Goal: Task Accomplishment & Management: Use online tool/utility

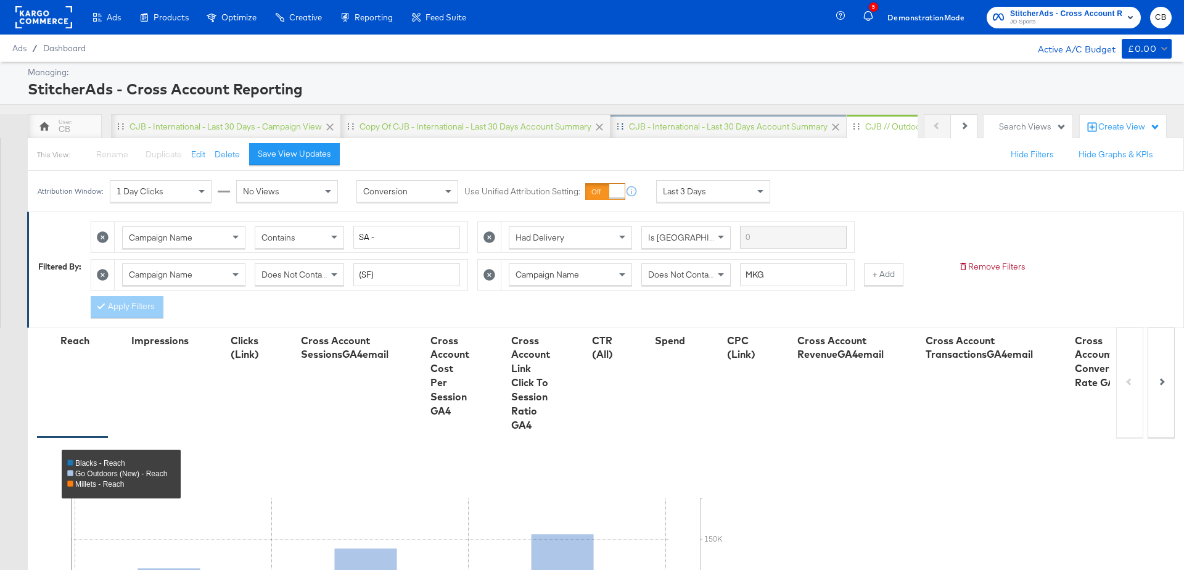
click at [719, 126] on div "CJB - International - Last 30 days Account Summary" at bounding box center [728, 127] width 199 height 12
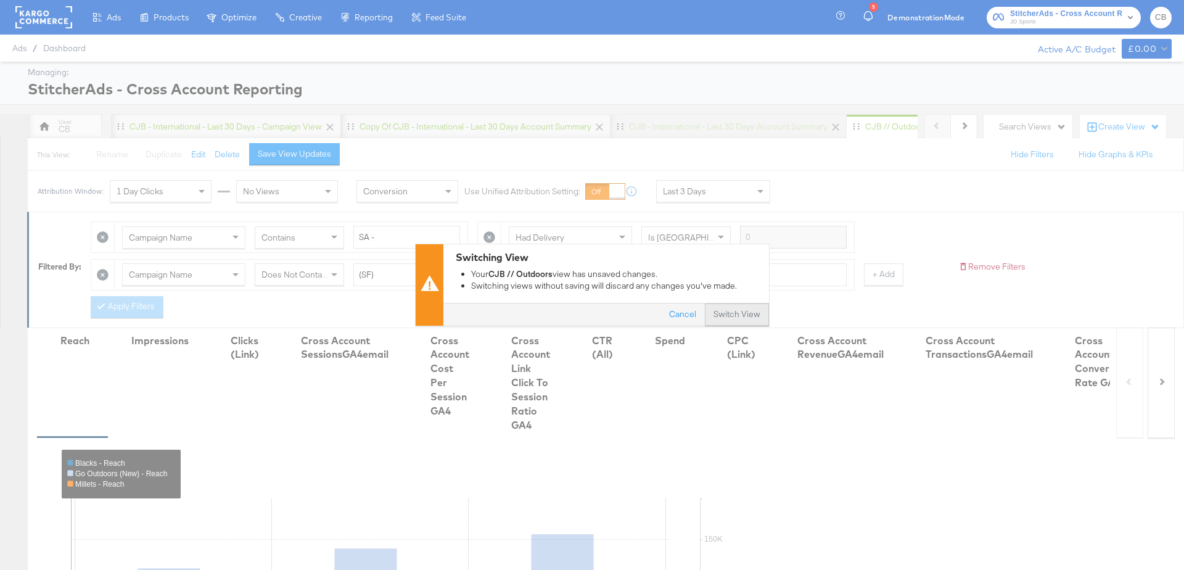
click at [735, 310] on button "Switch View" at bounding box center [737, 315] width 64 height 22
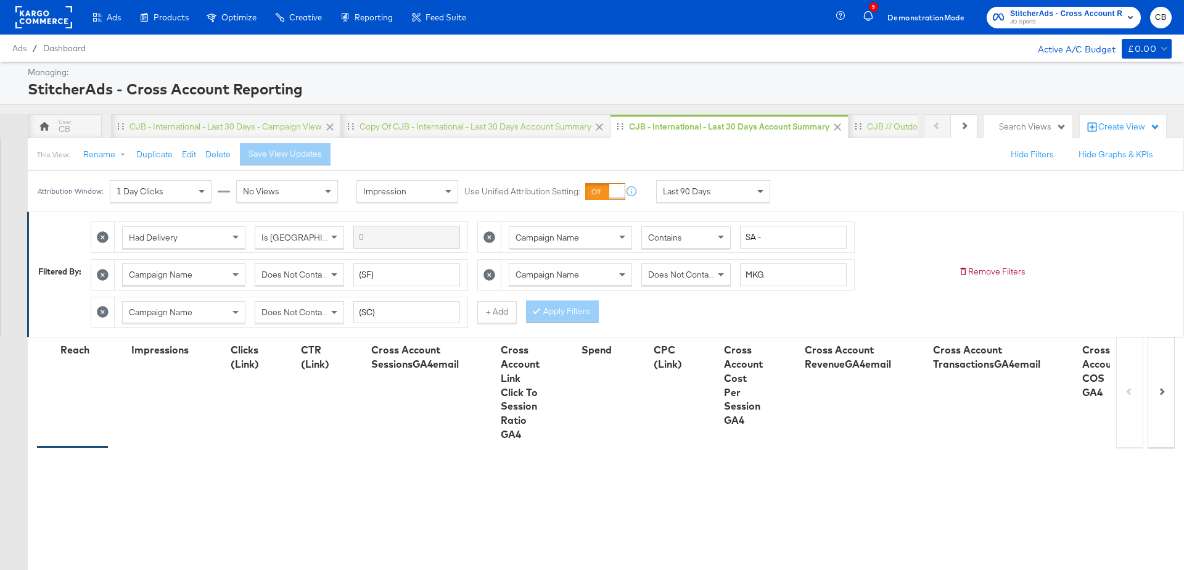
click at [758, 193] on span at bounding box center [761, 191] width 15 height 21
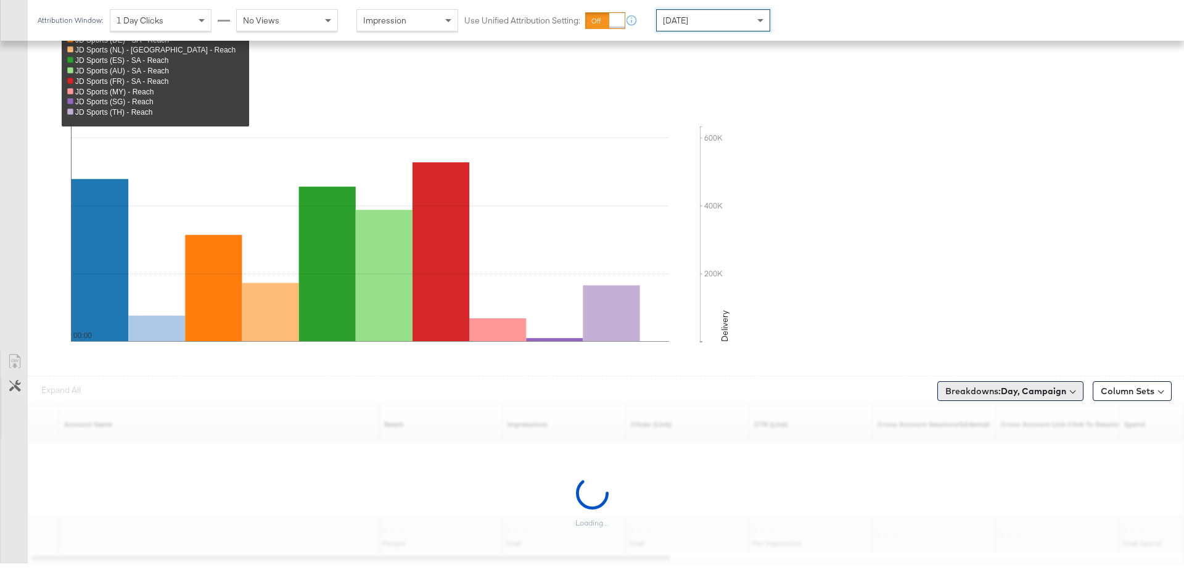
scroll to position [456, 0]
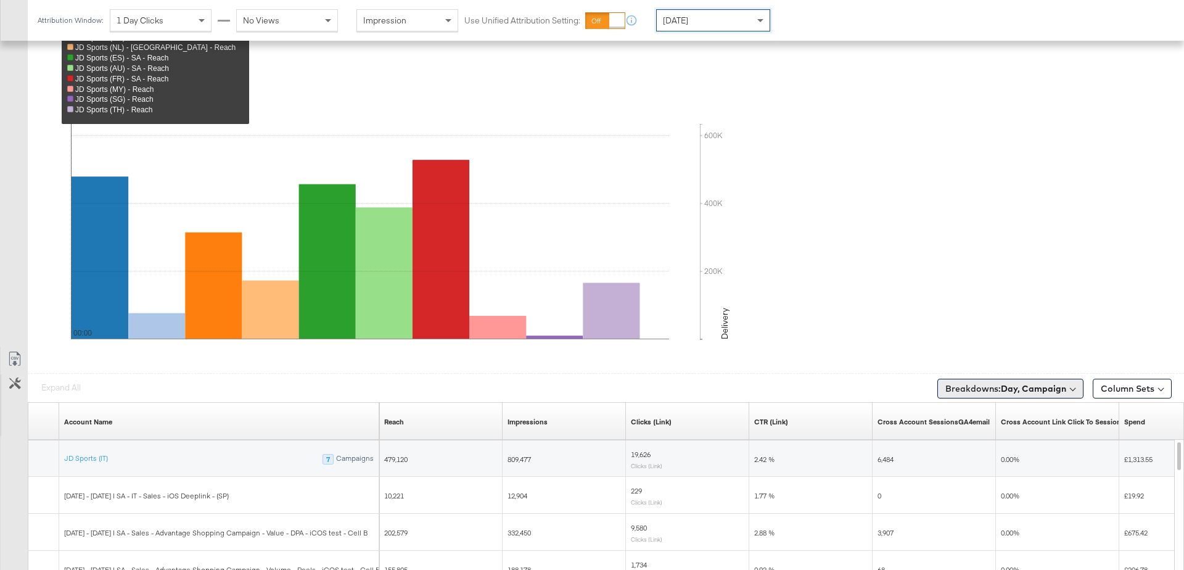
click at [1022, 383] on b "Day, Campaign" at bounding box center [1033, 388] width 65 height 11
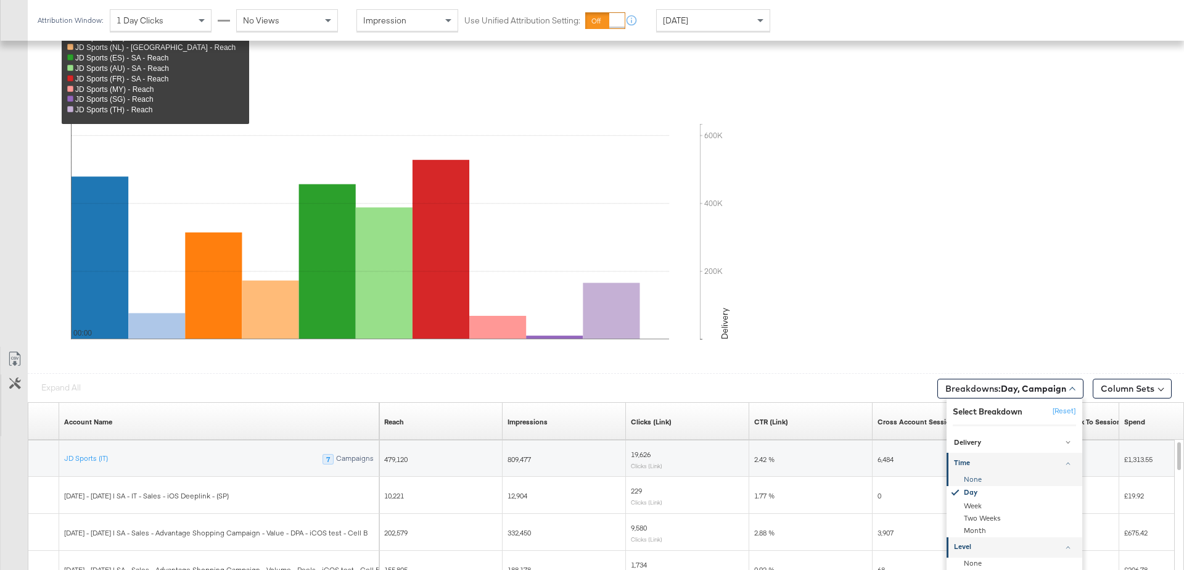
click at [968, 475] on div "None" at bounding box center [1016, 480] width 134 height 12
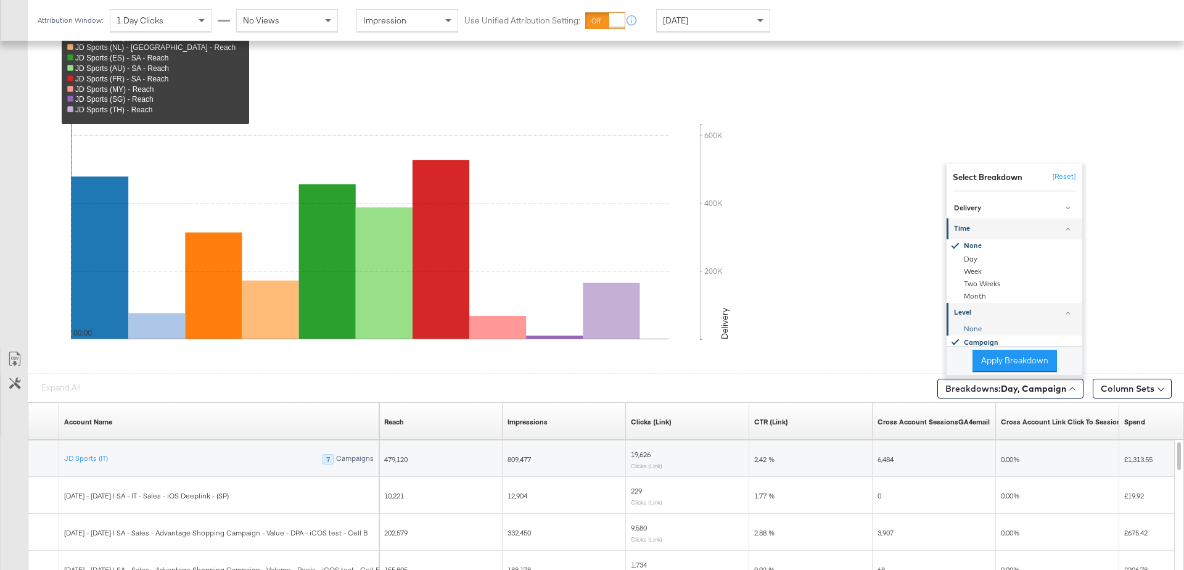
click at [972, 329] on div "None" at bounding box center [1016, 329] width 134 height 12
click at [997, 350] on button "Apply Breakdown" at bounding box center [1015, 361] width 85 height 22
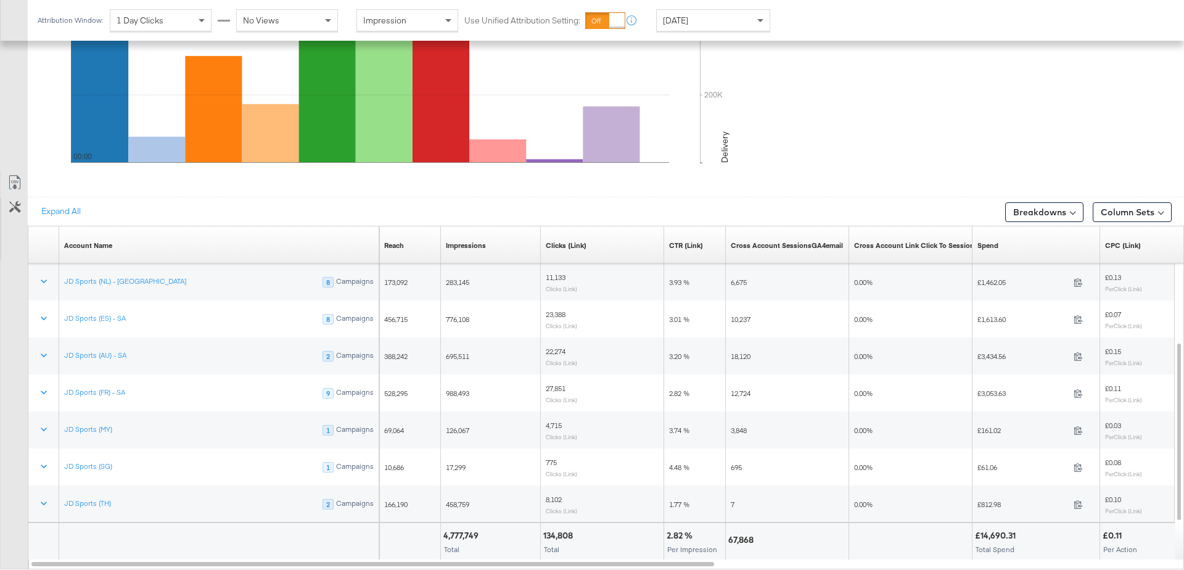
scroll to position [634, 0]
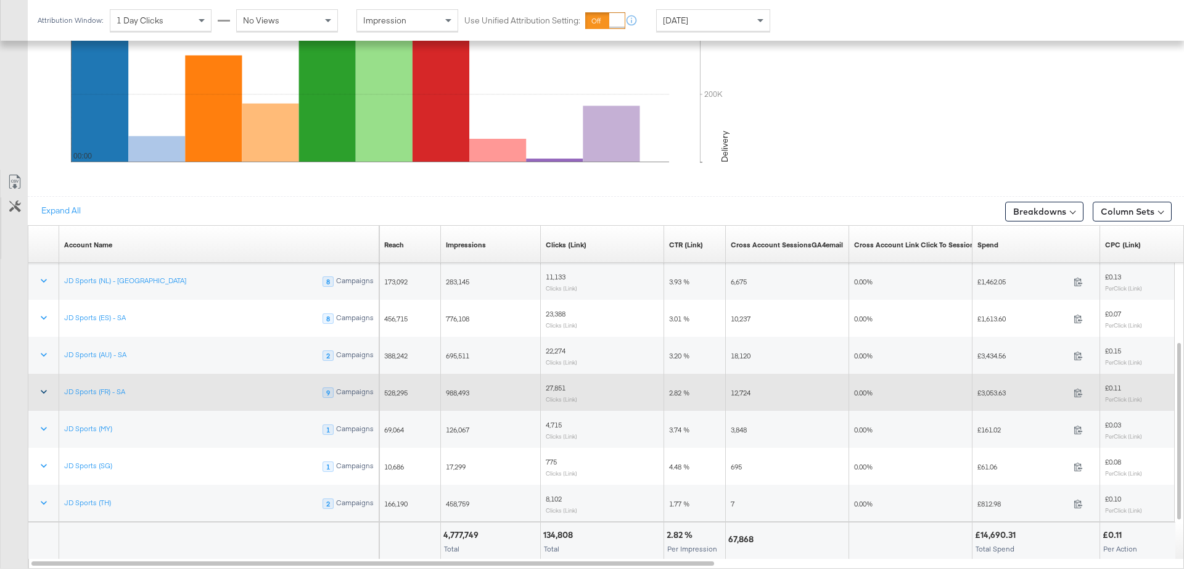
click at [44, 386] on icon at bounding box center [44, 392] width 12 height 12
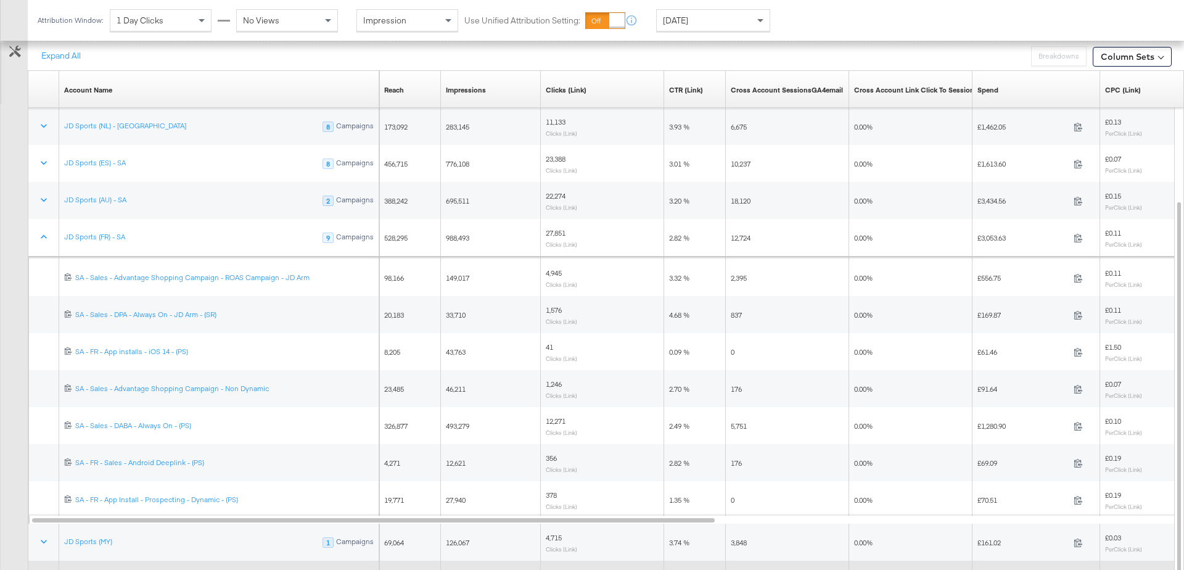
scroll to position [793, 0]
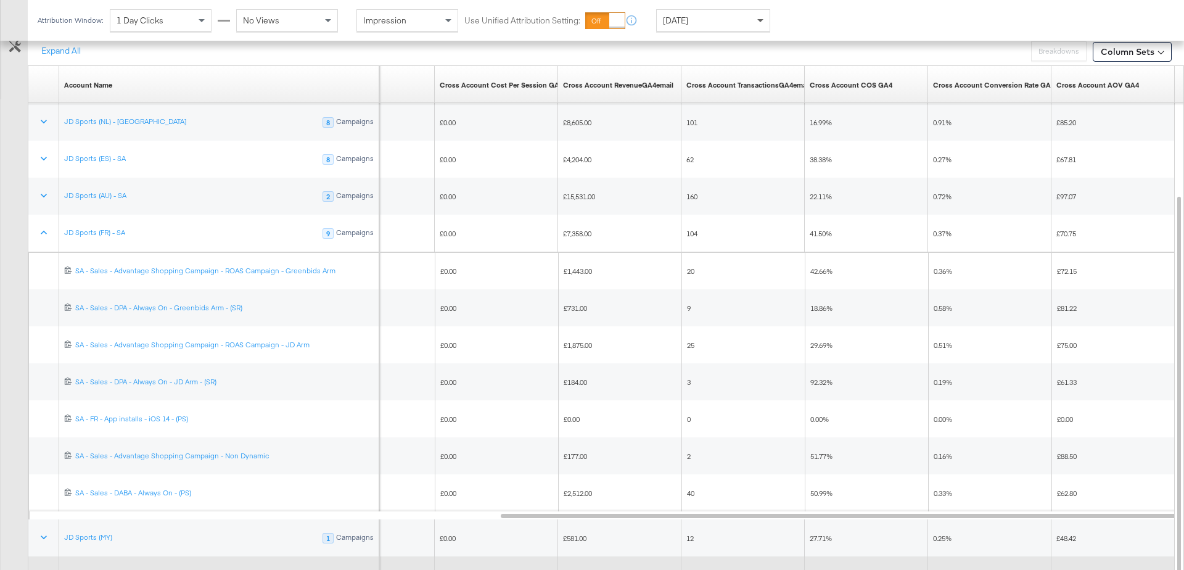
click at [755, 20] on span at bounding box center [761, 20] width 15 height 21
click at [814, 29] on div "[DATE]" at bounding box center [804, 25] width 20 height 10
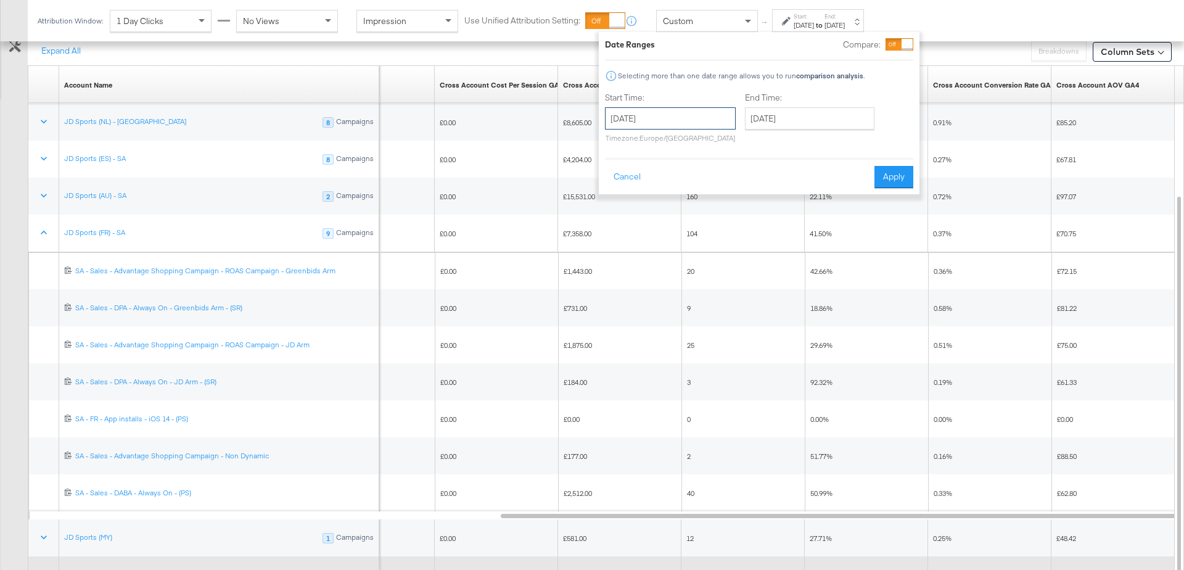
click at [669, 125] on input "[DATE]" at bounding box center [670, 118] width 131 height 22
click at [637, 247] on td "25" at bounding box center [640, 249] width 21 height 17
type input "[DATE]"
click at [764, 114] on input "[DATE]" at bounding box center [810, 118] width 130 height 22
click at [776, 246] on td "25" at bounding box center [780, 249] width 21 height 17
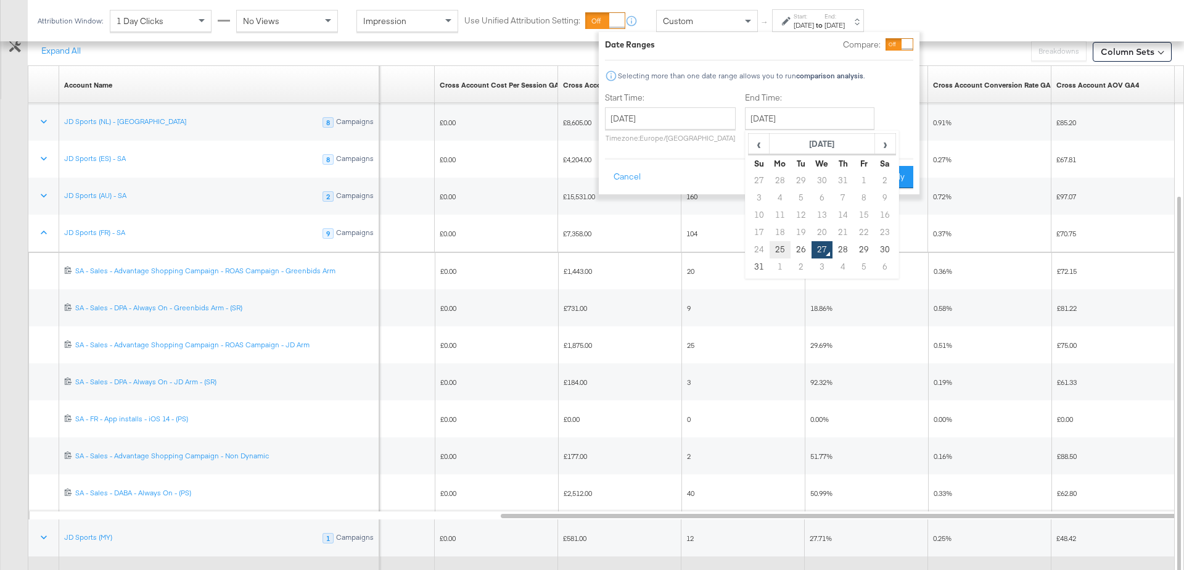
type input "[DATE]"
click at [891, 169] on button "Apply" at bounding box center [894, 177] width 39 height 22
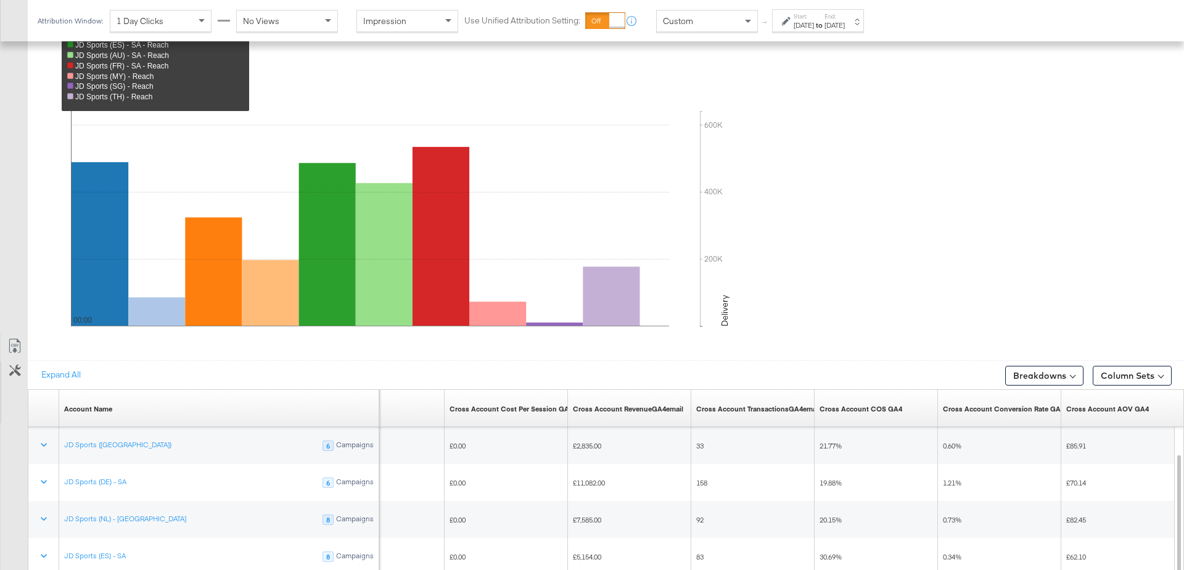
scroll to position [655, 0]
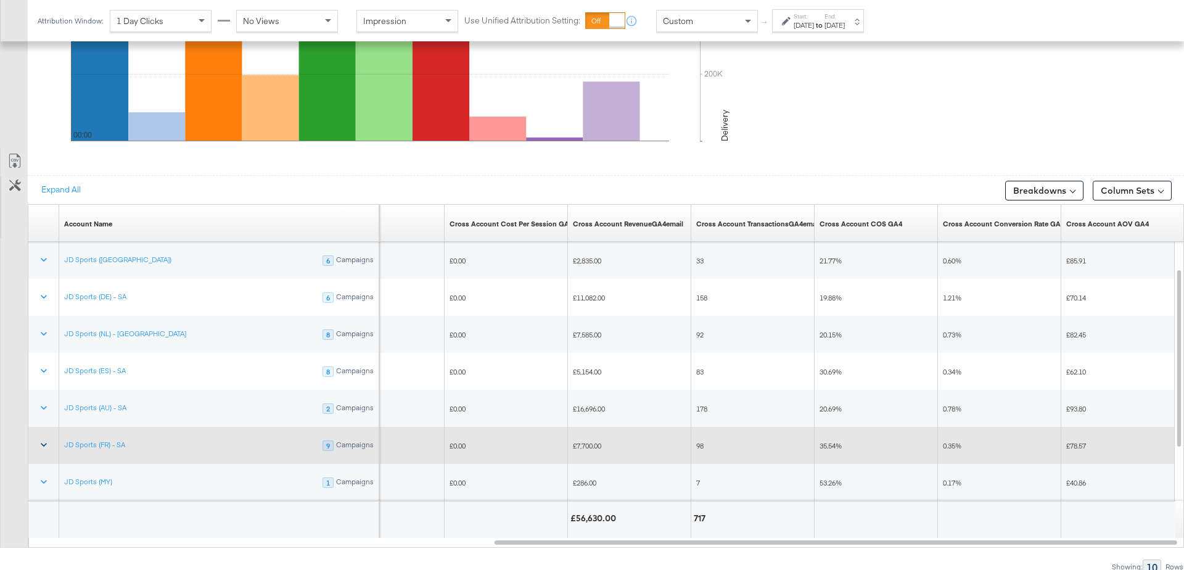
click at [38, 439] on icon at bounding box center [44, 445] width 12 height 12
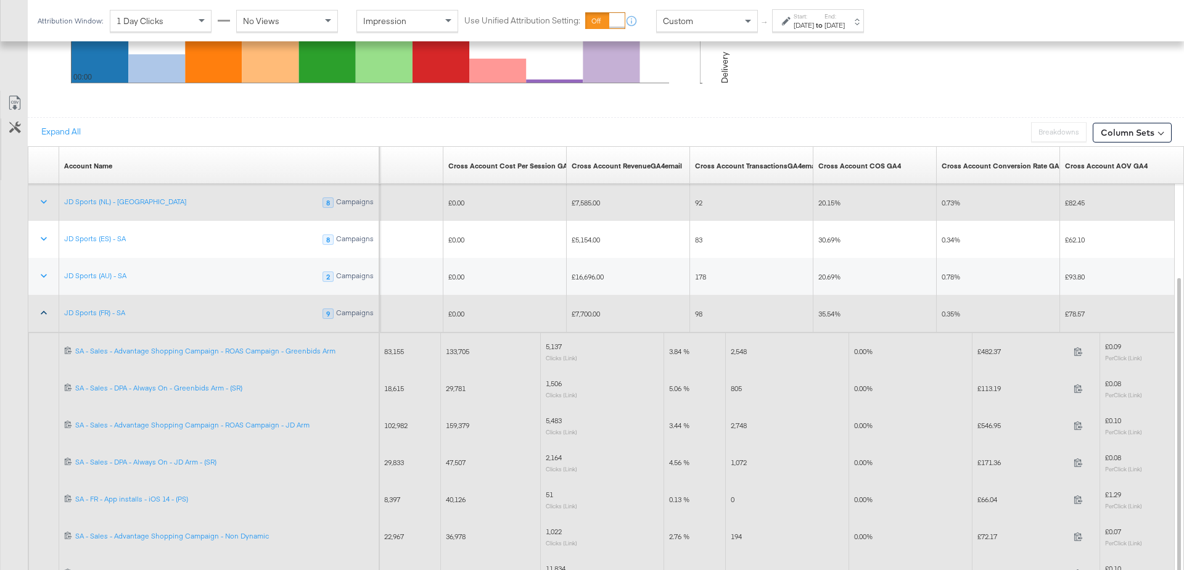
scroll to position [714, 0]
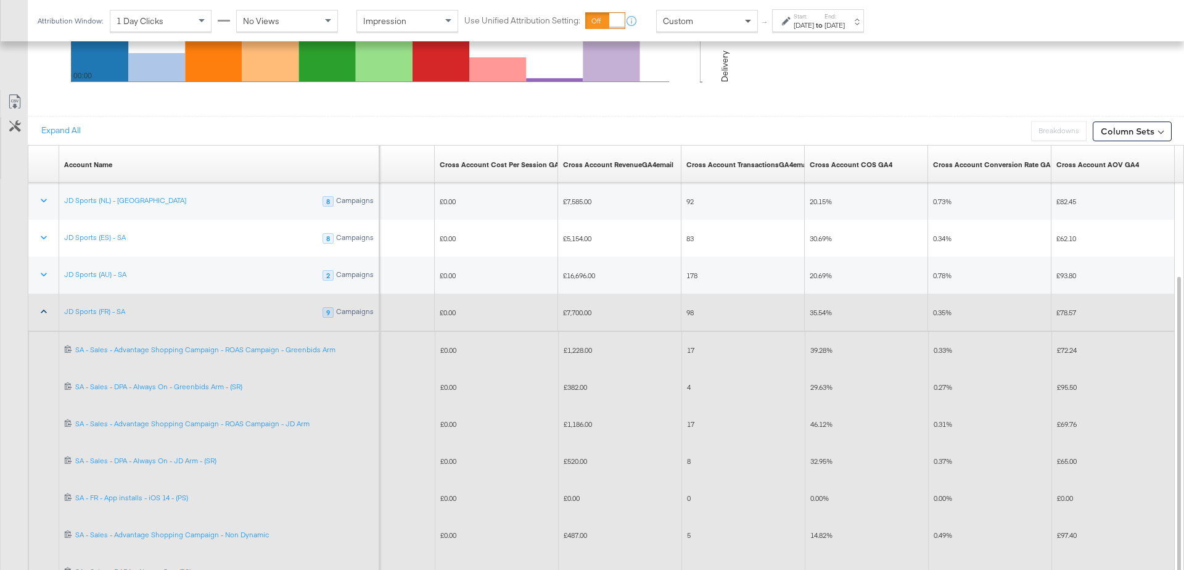
click at [750, 23] on span at bounding box center [749, 20] width 15 height 21
click at [814, 20] on div "[DATE]" at bounding box center [804, 25] width 20 height 10
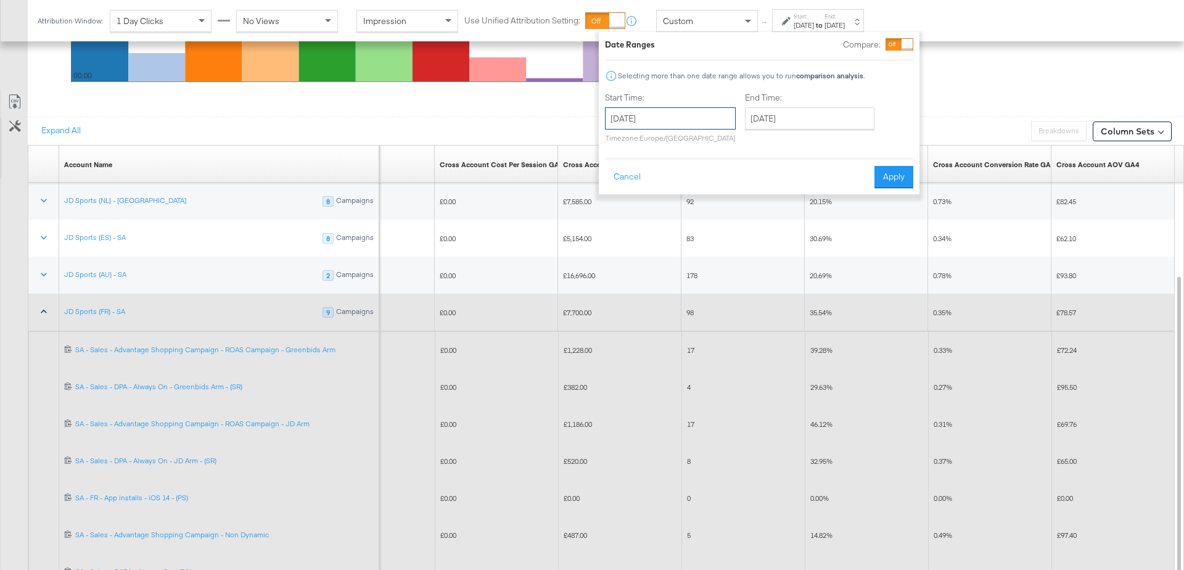
click at [666, 118] on input "[DATE]" at bounding box center [670, 118] width 131 height 22
click at [614, 249] on td "24" at bounding box center [619, 249] width 21 height 17
type input "[DATE]"
click at [782, 119] on input "[DATE]" at bounding box center [810, 118] width 130 height 22
click at [757, 250] on td "24" at bounding box center [759, 249] width 21 height 17
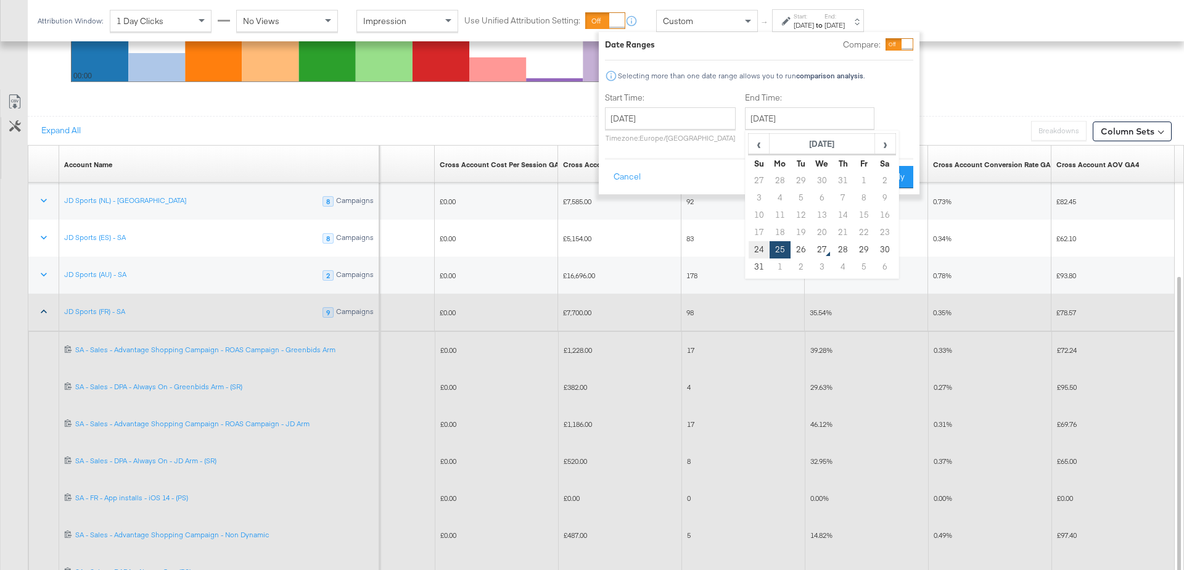
type input "[DATE]"
click at [882, 180] on button "Apply" at bounding box center [894, 177] width 39 height 22
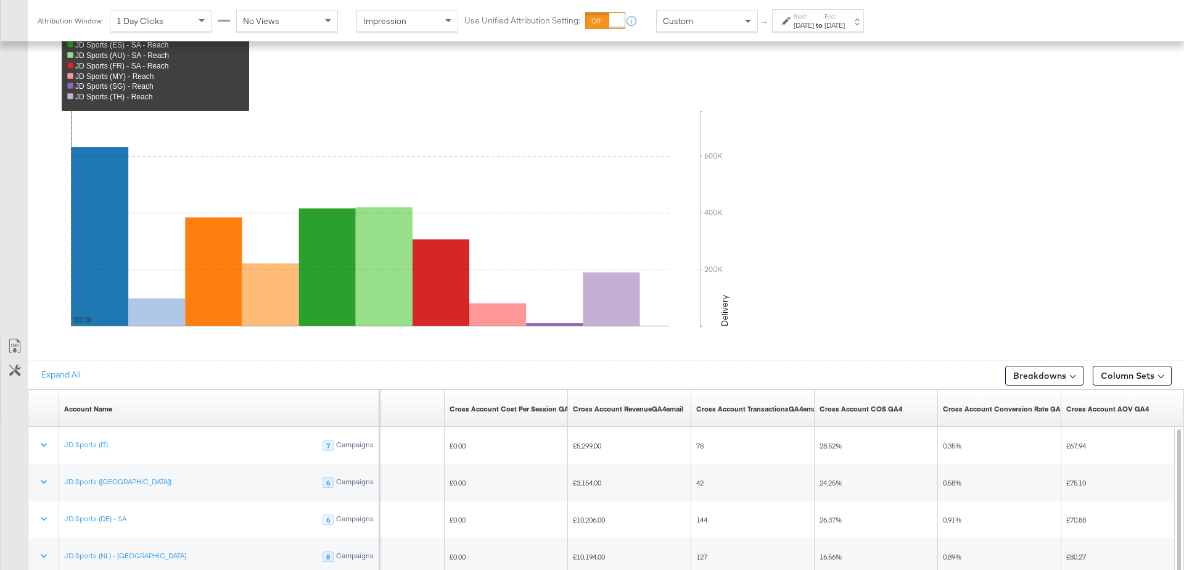
scroll to position [655, 0]
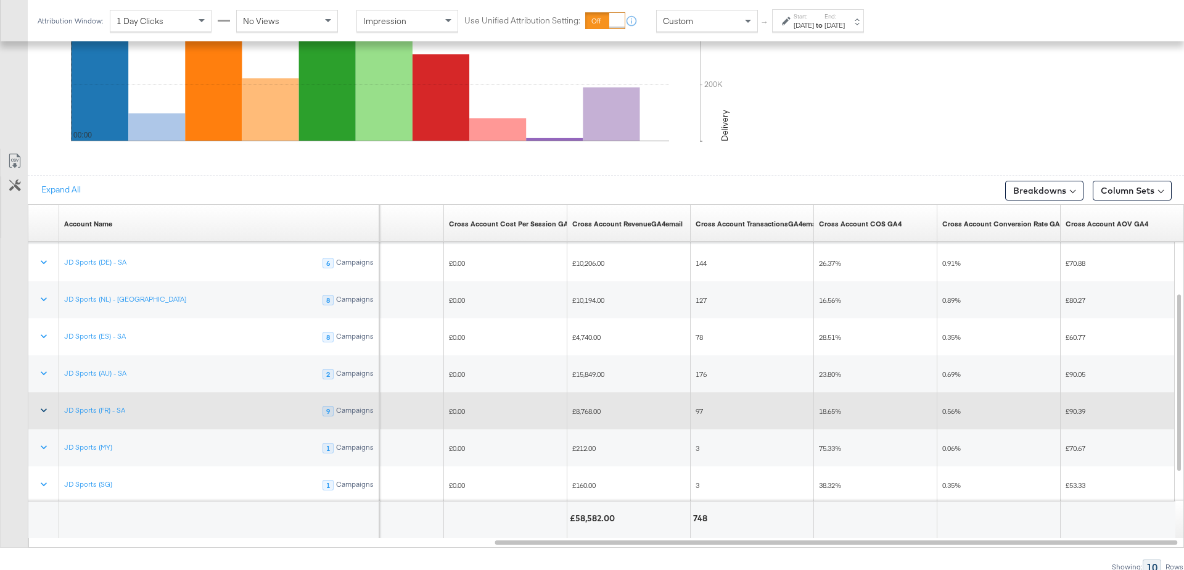
click at [39, 406] on icon at bounding box center [44, 410] width 12 height 12
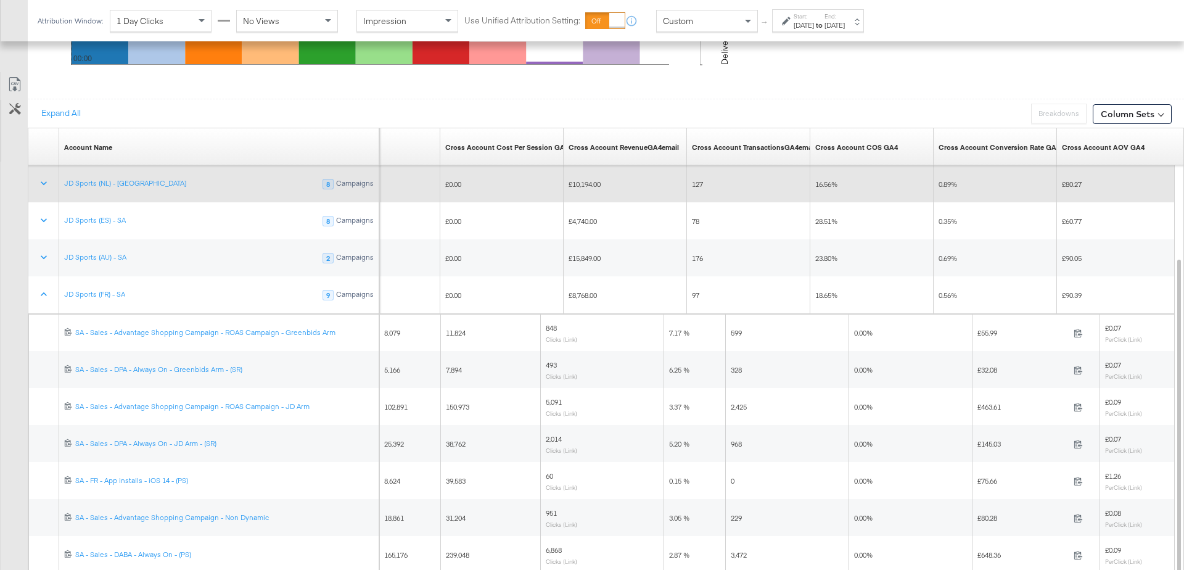
scroll to position [735, 0]
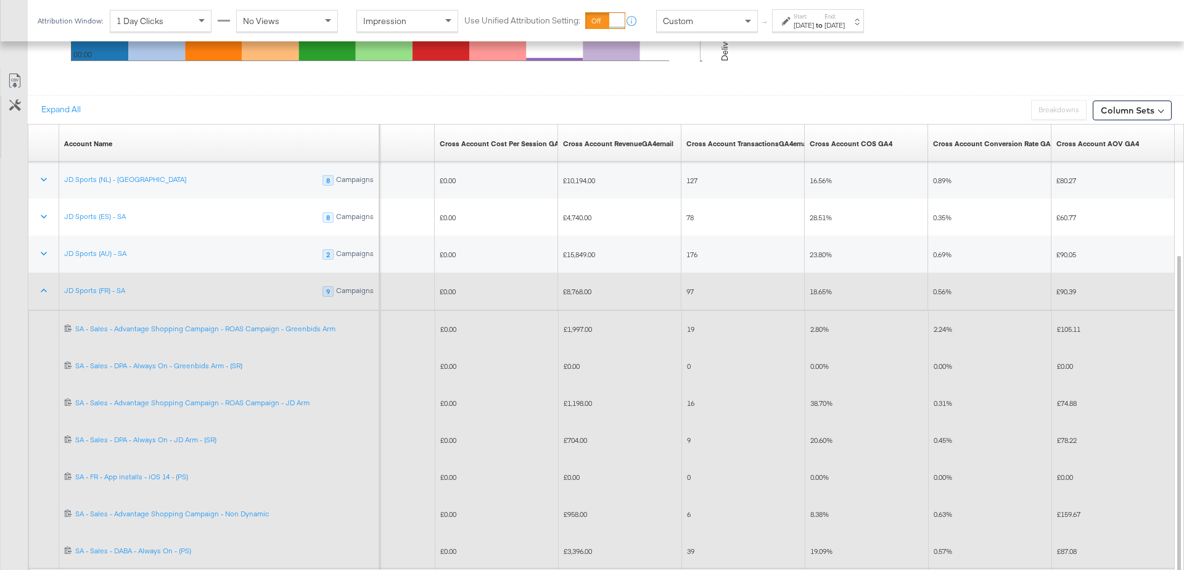
click at [822, 326] on span "2.80%" at bounding box center [820, 328] width 19 height 9
click at [696, 324] on div "19" at bounding box center [744, 329] width 114 height 10
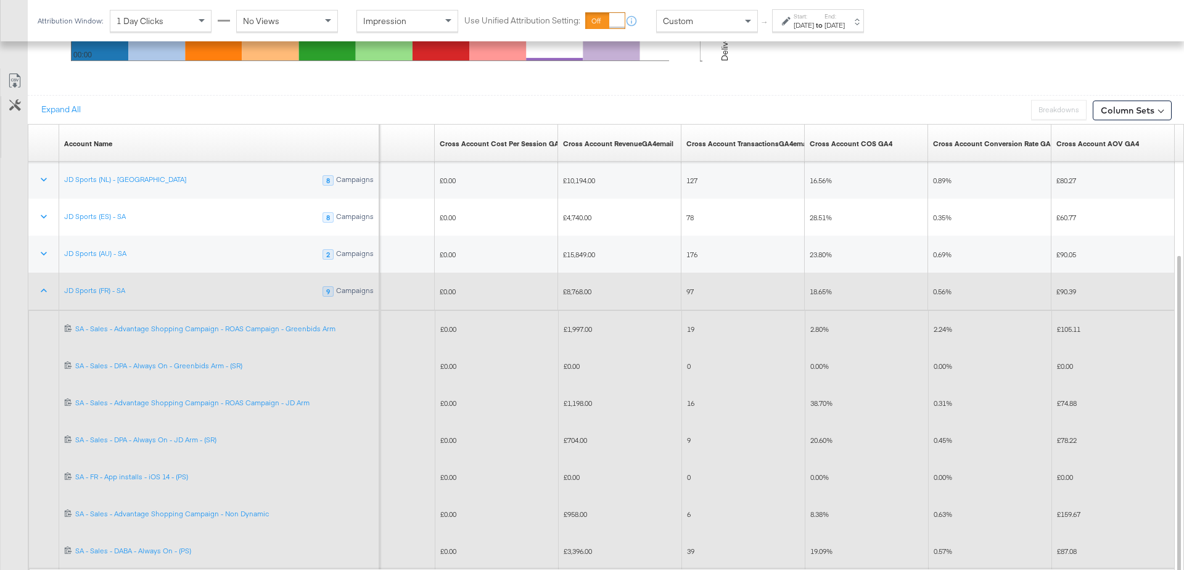
click at [696, 324] on div "19" at bounding box center [744, 329] width 114 height 10
click at [817, 324] on span "2.80%" at bounding box center [820, 328] width 19 height 9
click at [816, 400] on span "38.70%" at bounding box center [822, 403] width 22 height 9
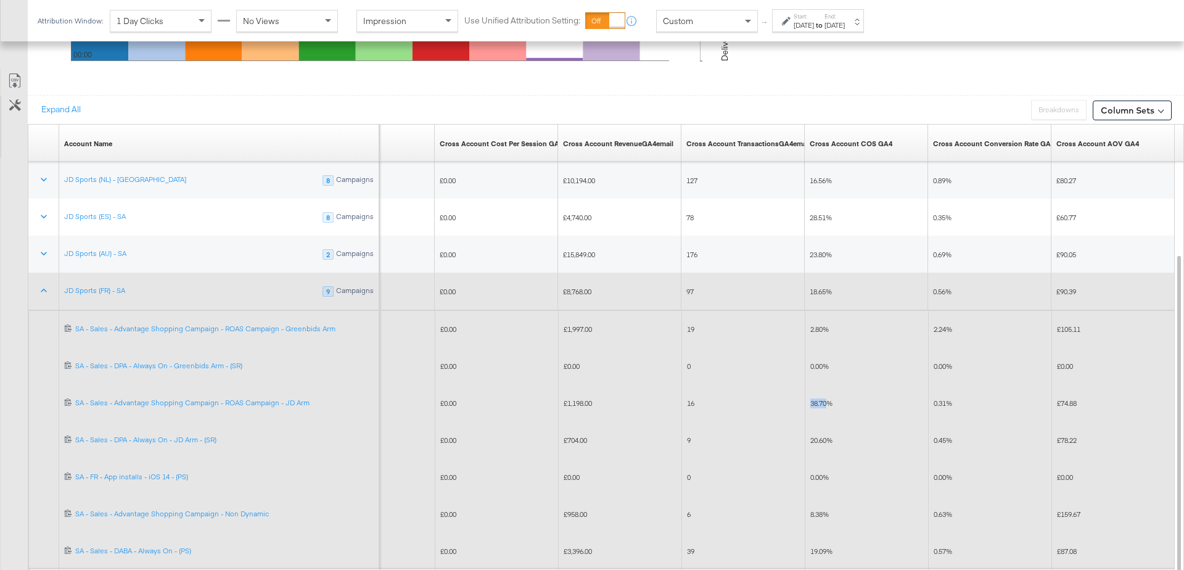
click at [816, 400] on span "38.70%" at bounding box center [822, 403] width 22 height 9
click at [690, 399] on span "16" at bounding box center [690, 403] width 7 height 9
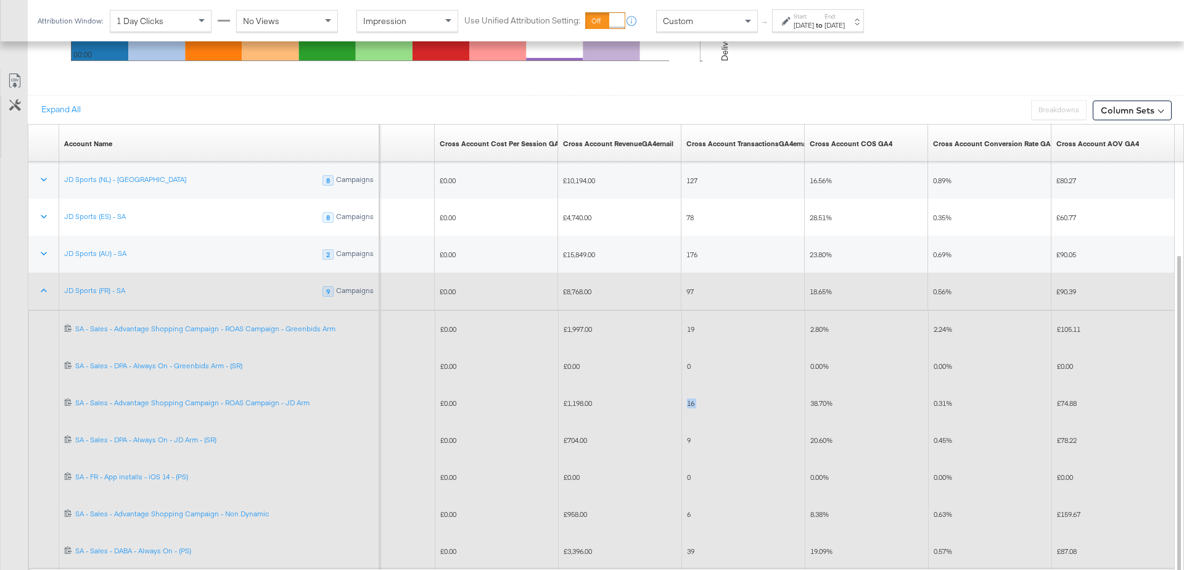
click at [821, 400] on span "38.70%" at bounding box center [822, 403] width 22 height 9
click at [817, 320] on div "2.80%" at bounding box center [867, 330] width 123 height 20
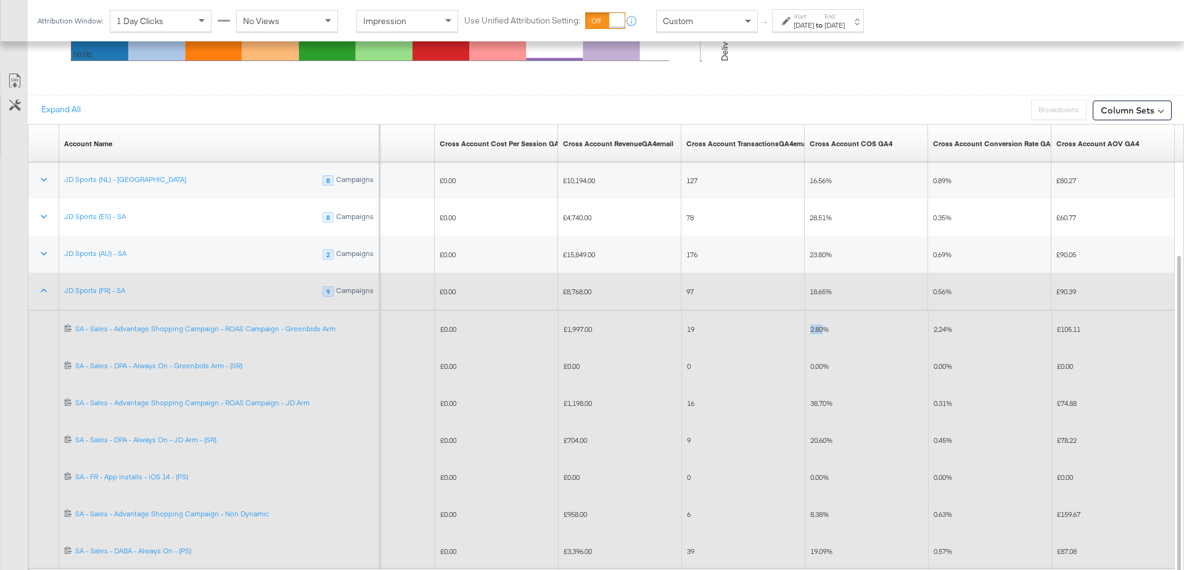
click at [817, 320] on div "2.80%" at bounding box center [867, 330] width 123 height 20
click at [689, 324] on span "19" at bounding box center [690, 328] width 7 height 9
click at [816, 324] on span "2.80%" at bounding box center [820, 328] width 19 height 9
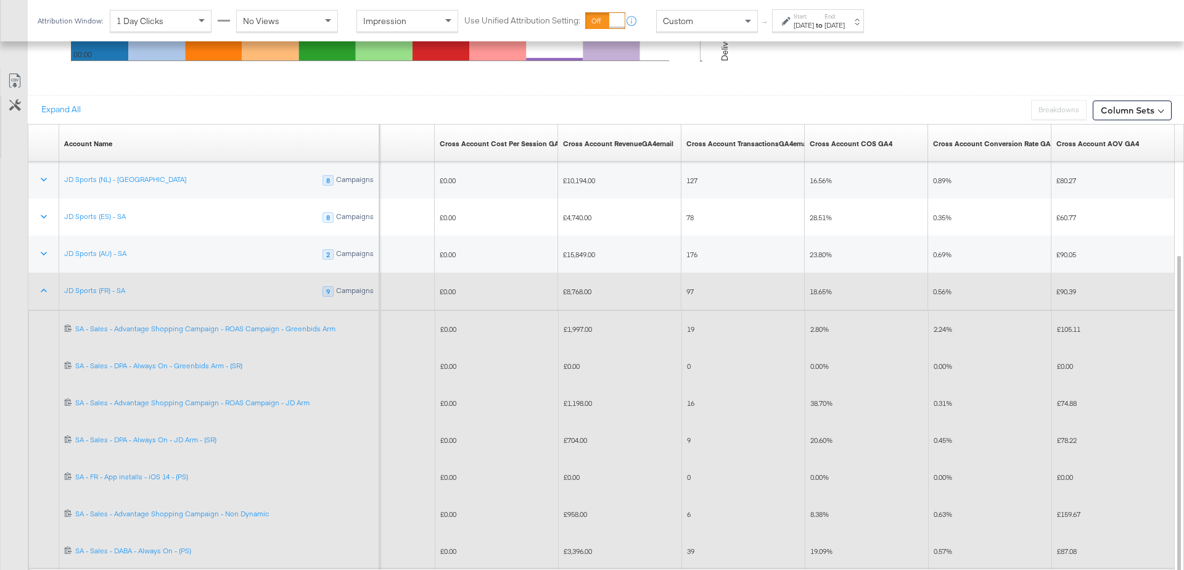
click at [816, 324] on span "2.80%" at bounding box center [820, 328] width 19 height 9
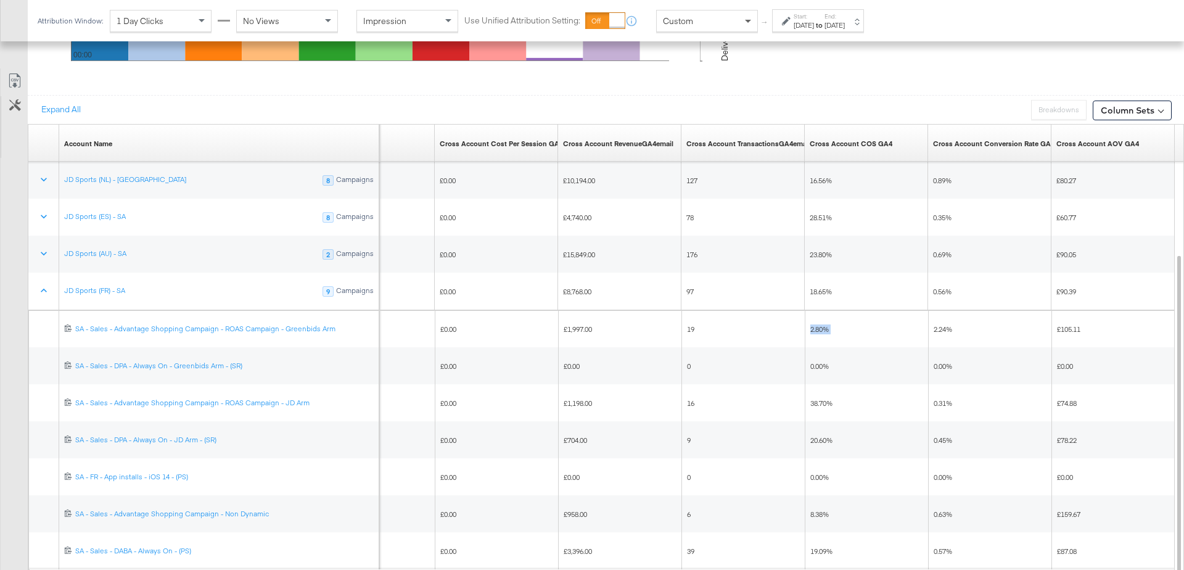
click at [751, 17] on span at bounding box center [749, 20] width 15 height 21
click at [805, 25] on div "[DATE]" at bounding box center [804, 25] width 20 height 10
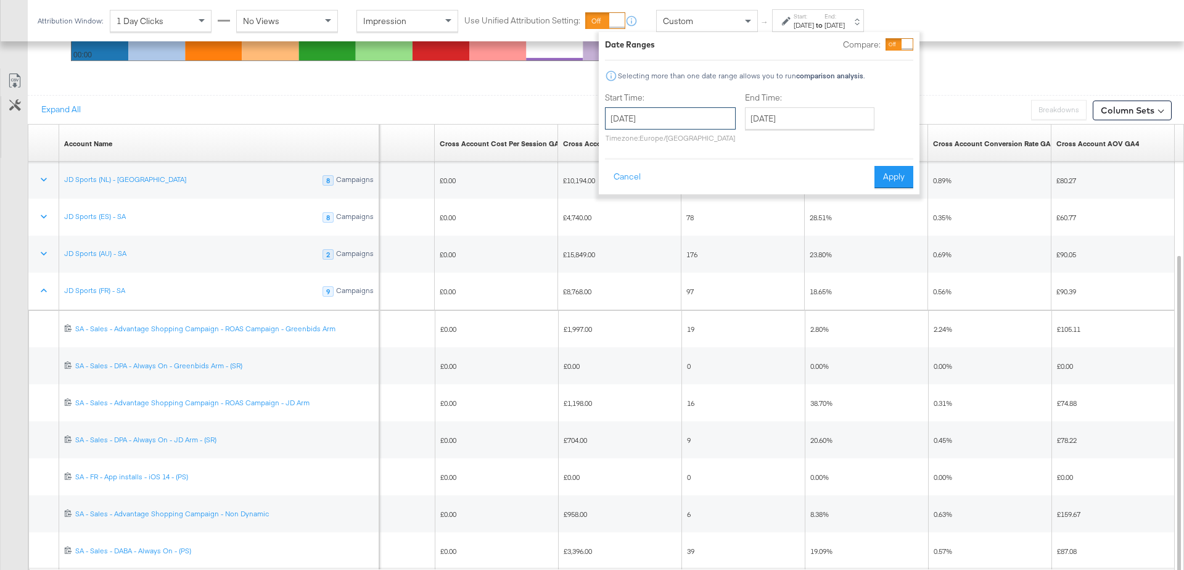
click at [667, 107] on input "[DATE]" at bounding box center [670, 118] width 131 height 22
click at [744, 233] on td "23" at bounding box center [745, 232] width 21 height 17
type input "[DATE]"
click at [769, 116] on input "[DATE]" at bounding box center [810, 118] width 130 height 22
click at [875, 230] on td "23" at bounding box center [885, 232] width 21 height 17
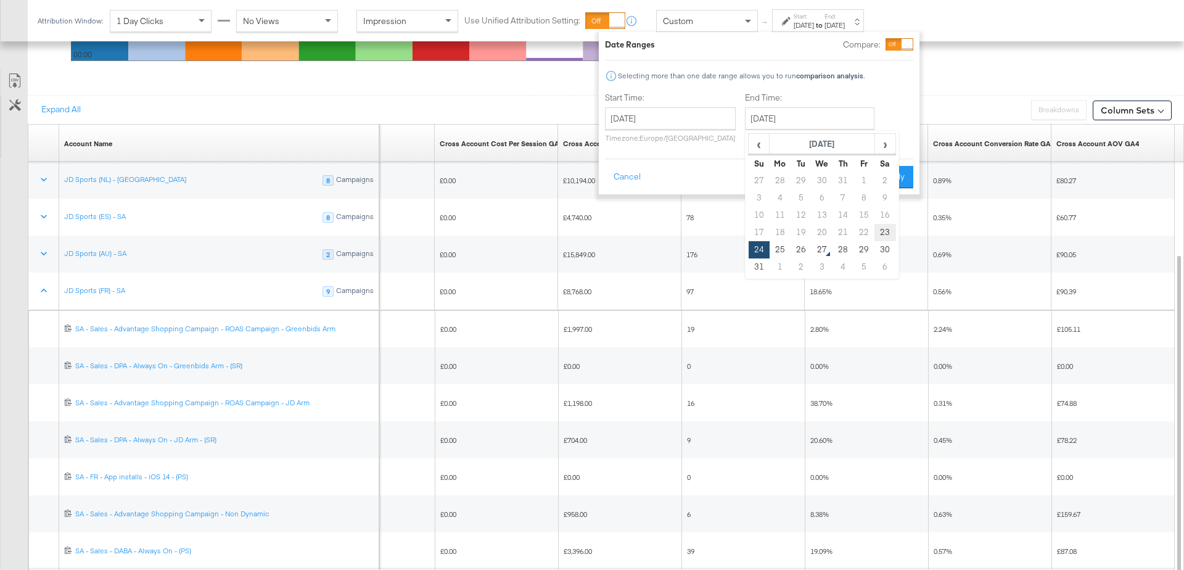
type input "[DATE]"
click at [892, 178] on button "Apply" at bounding box center [894, 177] width 39 height 22
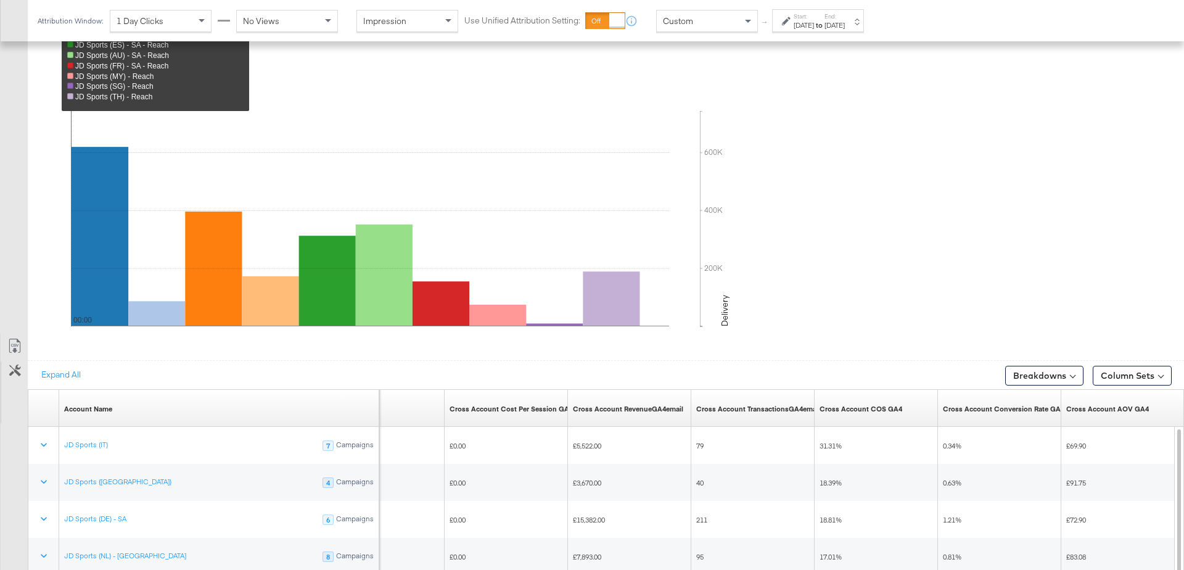
scroll to position [655, 0]
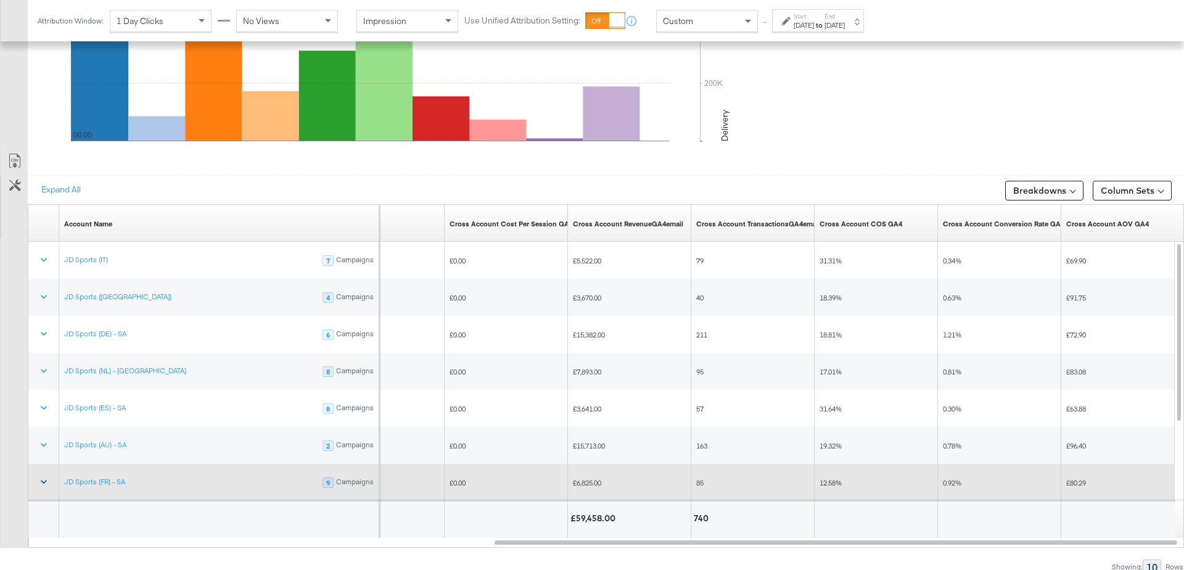
click at [44, 476] on icon at bounding box center [44, 482] width 12 height 12
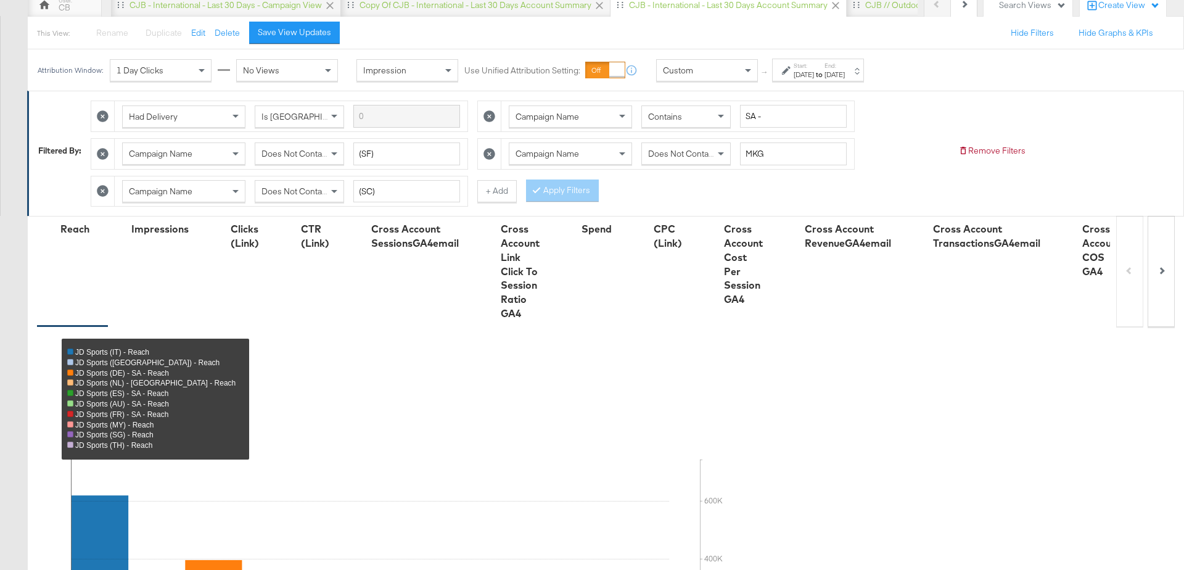
scroll to position [0, 0]
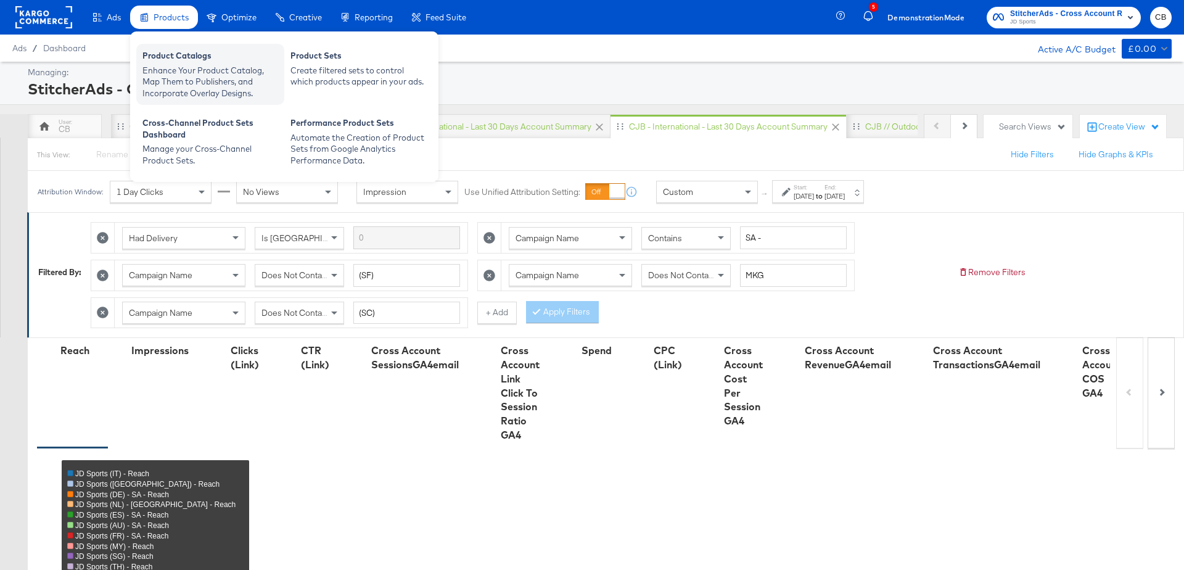
click at [175, 71] on div "Enhance Your Product Catalog, Map Them to Publishers, and Incorporate Overlay D…" at bounding box center [210, 82] width 136 height 35
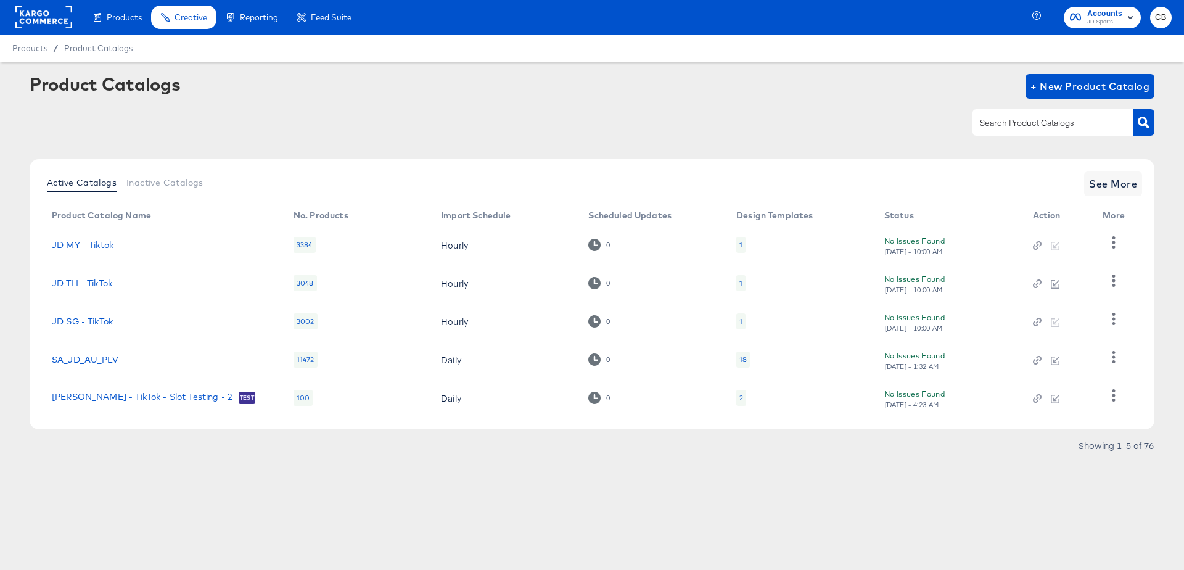
click at [1019, 133] on div at bounding box center [1053, 122] width 160 height 26
type input "millets"
click at [1148, 121] on icon "button" at bounding box center [1144, 123] width 12 height 12
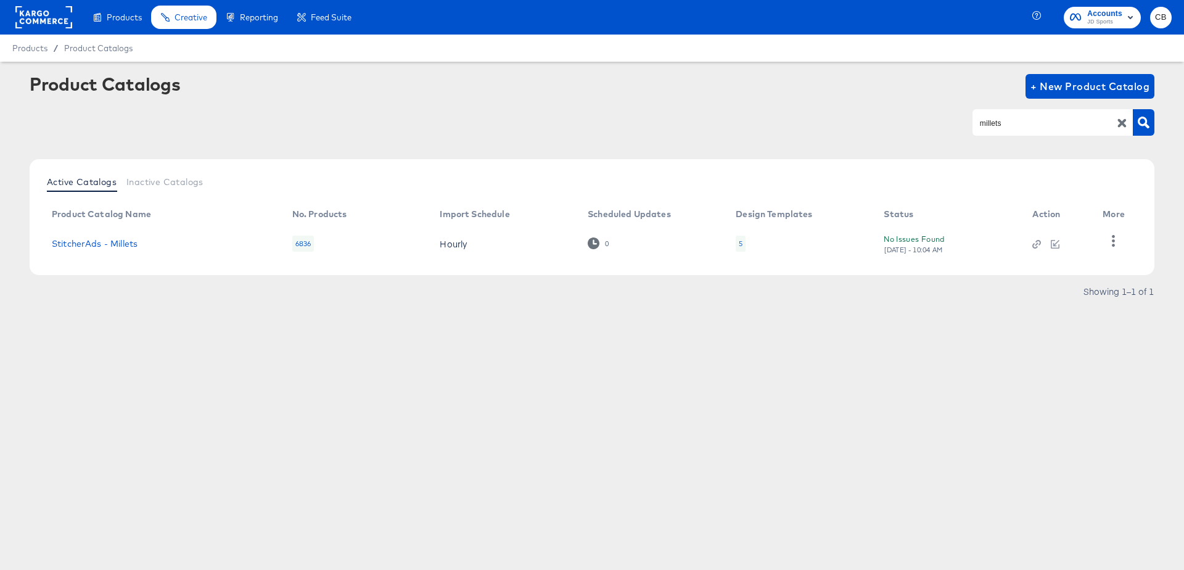
click at [116, 248] on td "StitcherAds - Millets" at bounding box center [162, 244] width 241 height 38
click at [121, 247] on link "StitcherAds - Millets" at bounding box center [95, 244] width 86 height 10
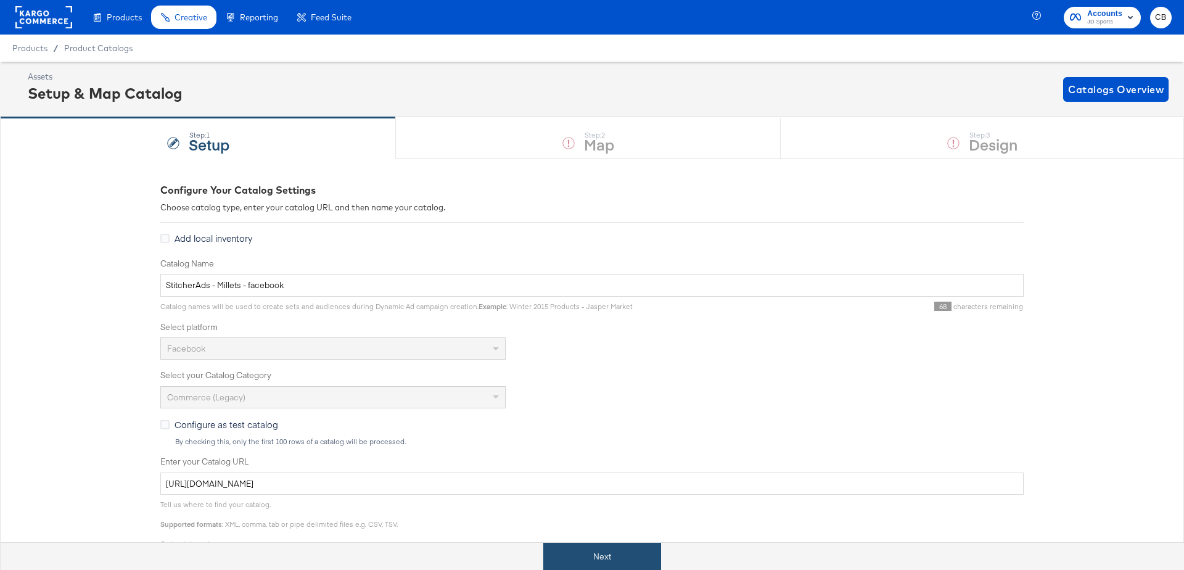
click at [590, 543] on button "Next" at bounding box center [602, 557] width 118 height 28
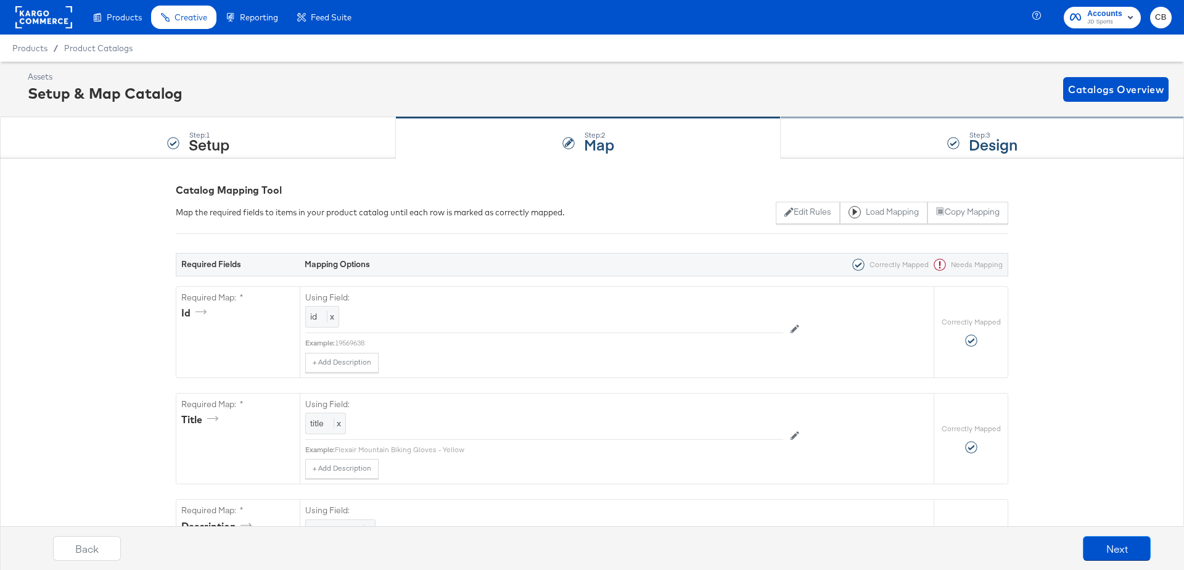
click at [853, 133] on div "Step: 3 Design" at bounding box center [982, 138] width 403 height 41
